Goal: Task Accomplishment & Management: Manage account settings

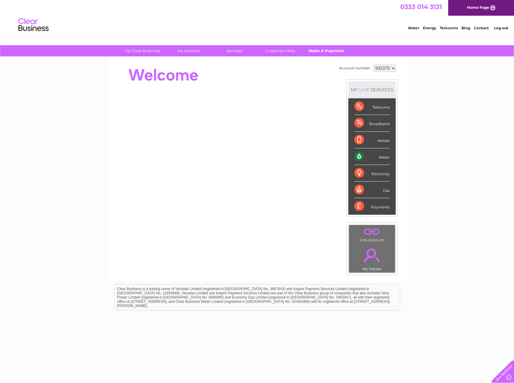
click at [319, 50] on link "Make A Payment" at bounding box center [326, 50] width 50 height 11
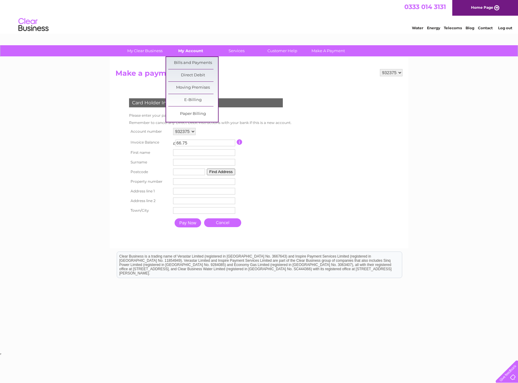
click at [195, 50] on link "My Account" at bounding box center [191, 50] width 50 height 11
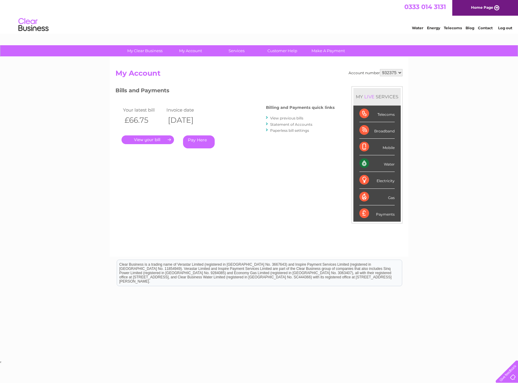
click at [158, 141] on link "." at bounding box center [148, 139] width 53 height 9
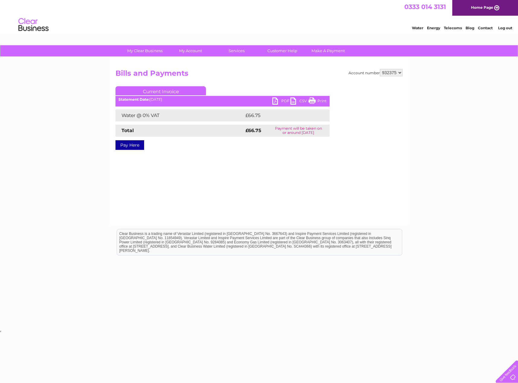
click at [277, 102] on link "PDF" at bounding box center [281, 101] width 18 height 9
